Goal: Information Seeking & Learning: Learn about a topic

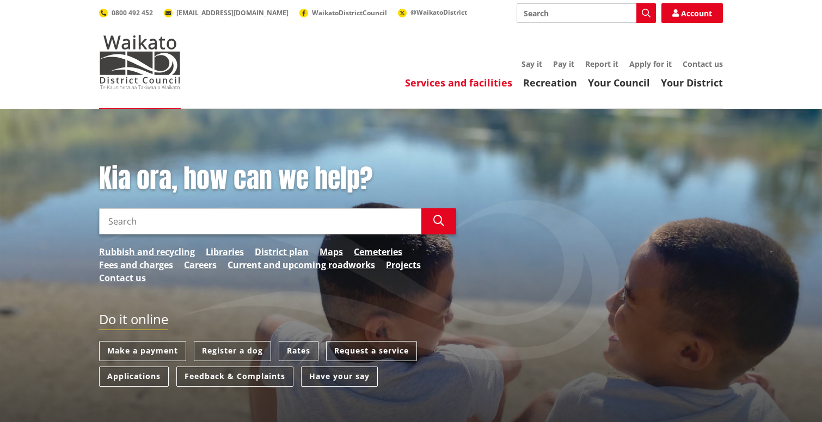
click at [449, 85] on link "Services and facilities" at bounding box center [458, 82] width 107 height 13
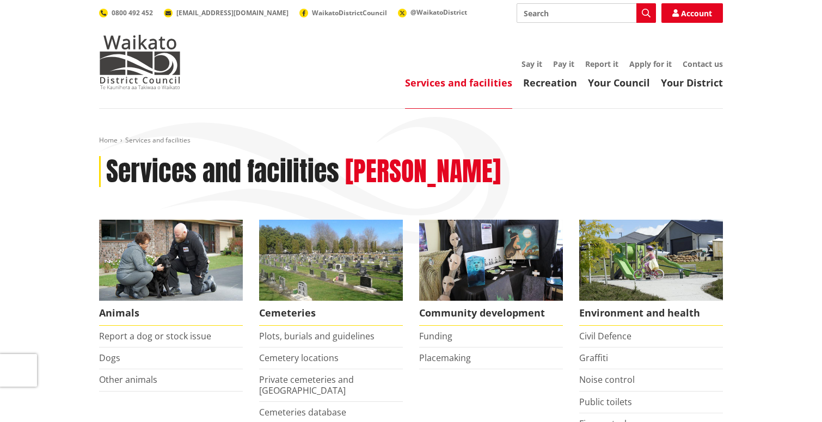
click at [547, 13] on input "Search" at bounding box center [585, 13] width 139 height 20
type input "w"
type input "local waters done well"
click at [644, 12] on icon "button" at bounding box center [646, 13] width 9 height 9
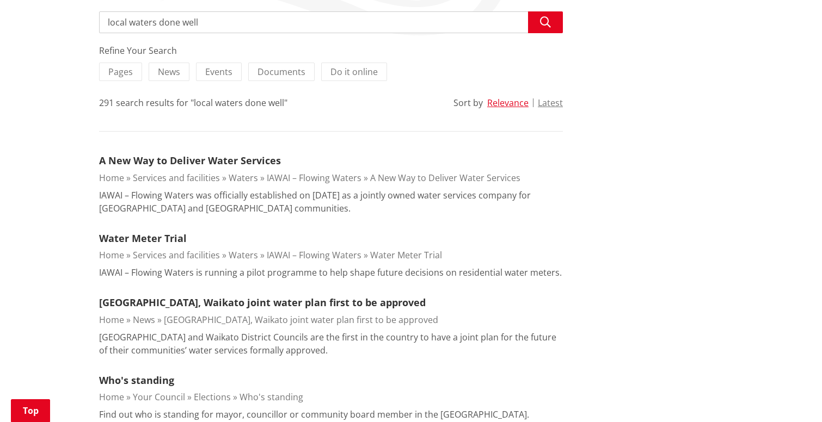
scroll to position [218, 0]
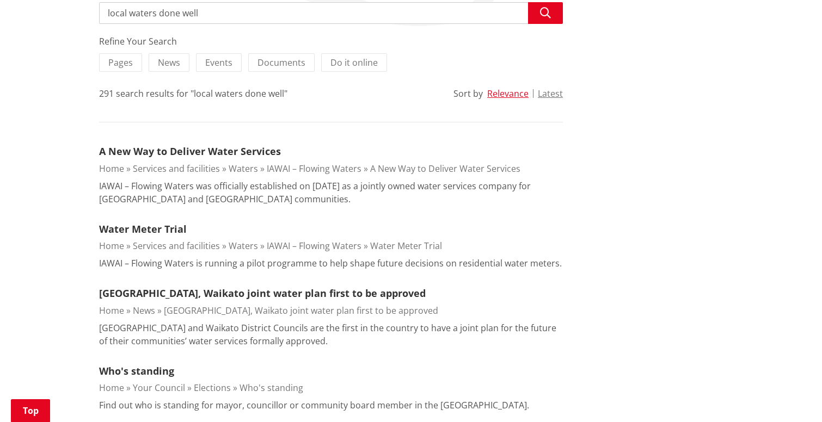
click at [314, 167] on link "IAWAI – Flowing Waters" at bounding box center [314, 169] width 95 height 12
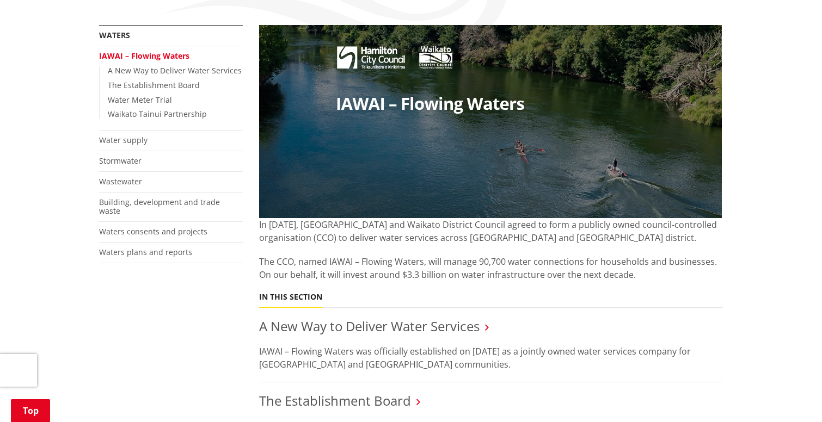
scroll to position [218, 0]
